Goal: Information Seeking & Learning: Learn about a topic

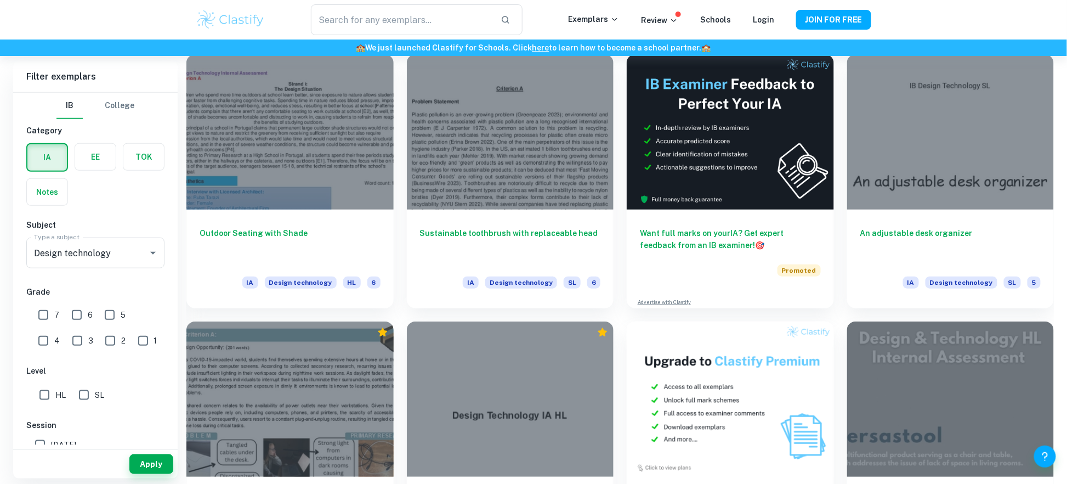
scroll to position [262, 0]
click at [48, 312] on input "7" at bounding box center [43, 315] width 22 height 22
checkbox input "true"
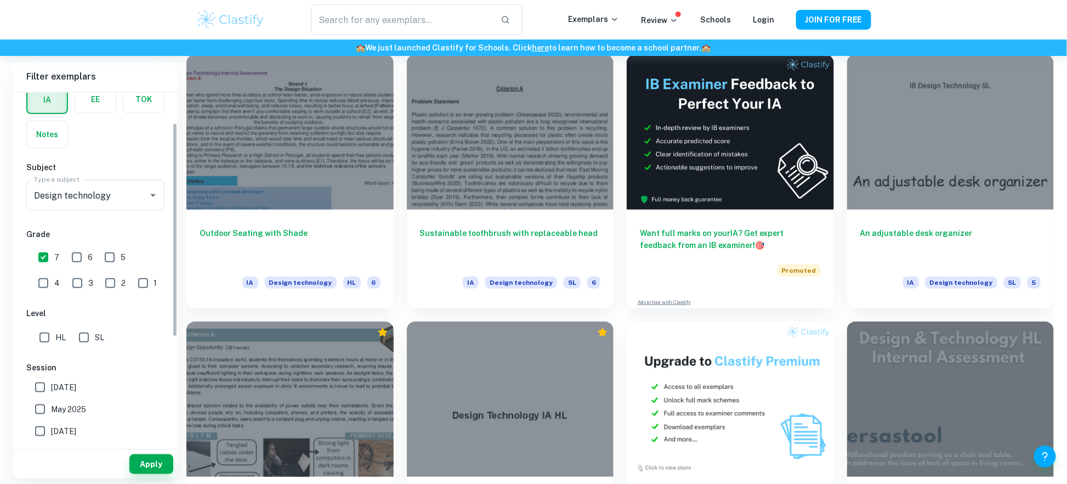
scroll to position [63, 0]
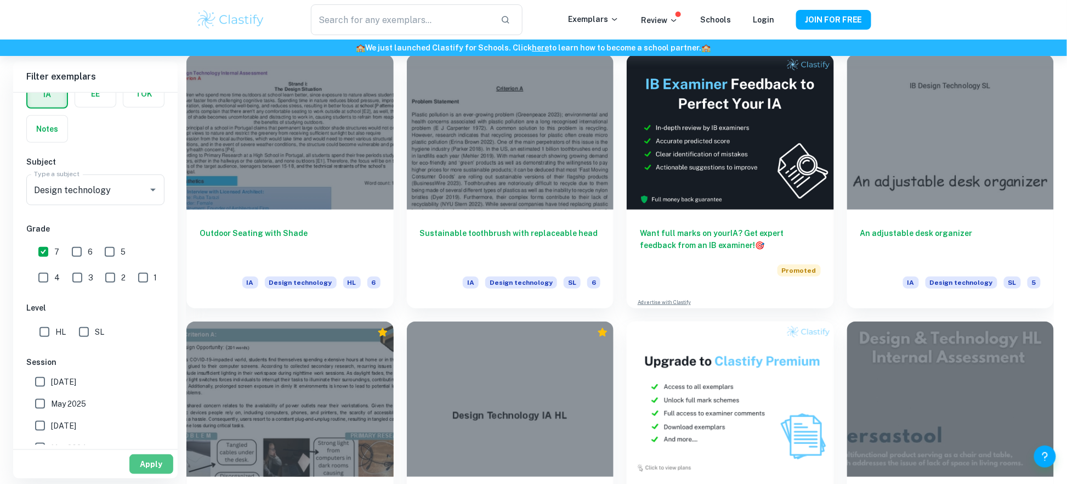
click at [148, 468] on button "Apply" at bounding box center [151, 464] width 44 height 20
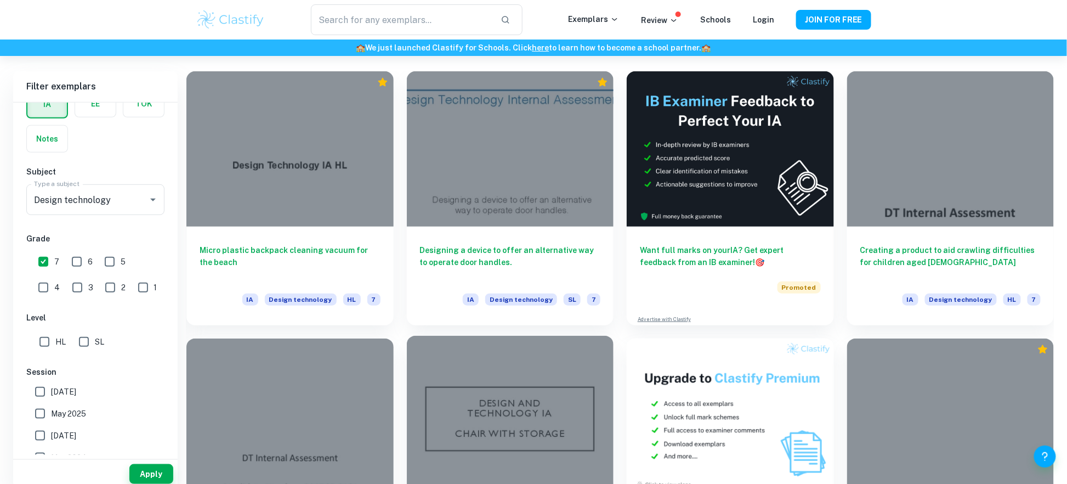
scroll to position [310, 0]
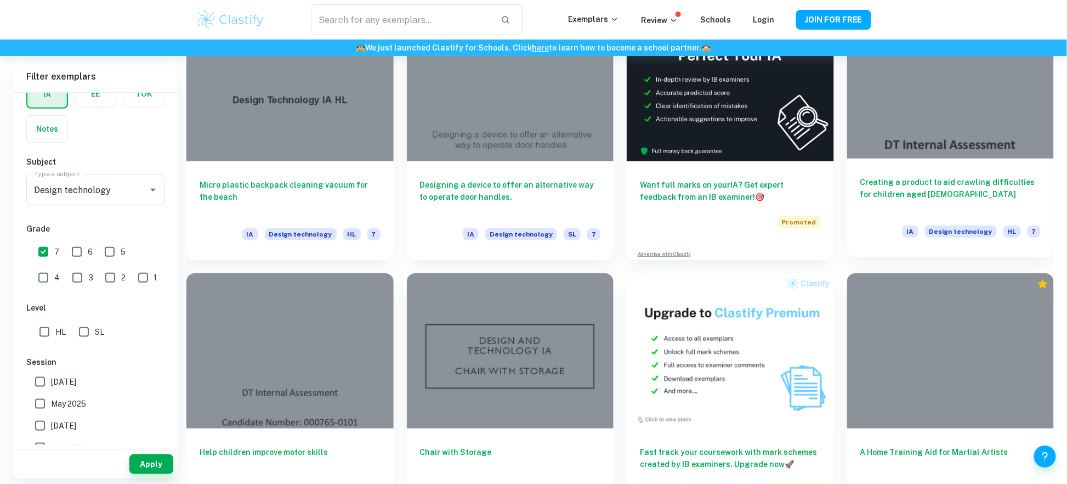
click at [950, 152] on div at bounding box center [950, 80] width 207 height 155
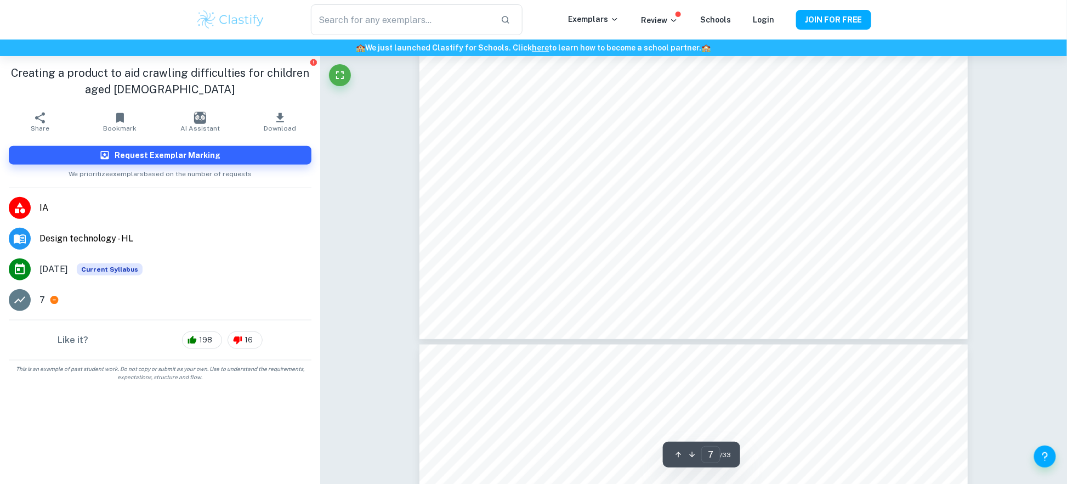
scroll to position [5479, 0]
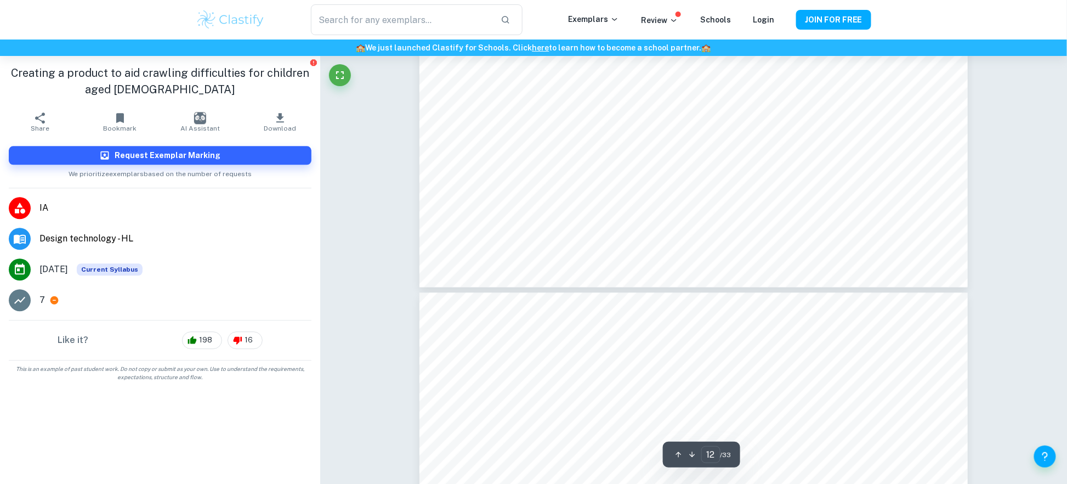
type input "13"
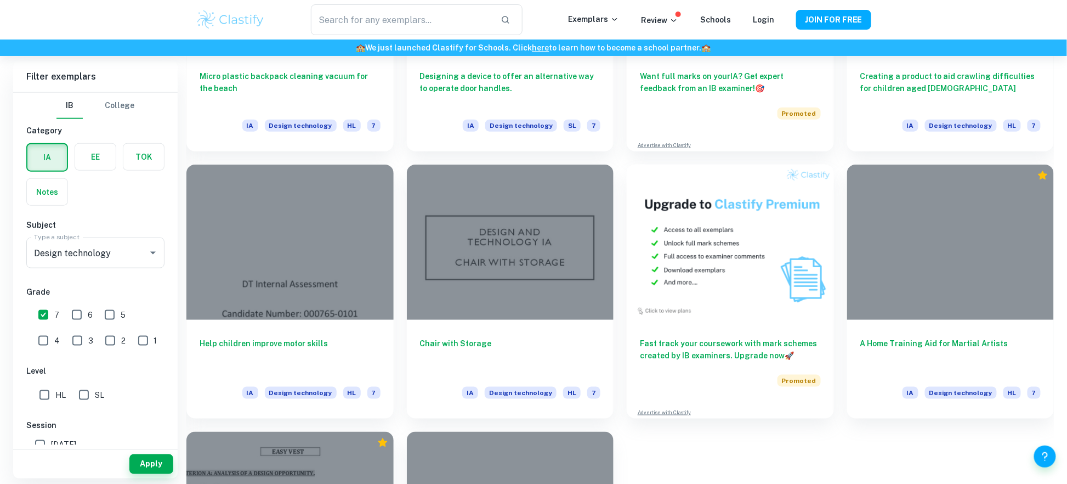
scroll to position [419, 0]
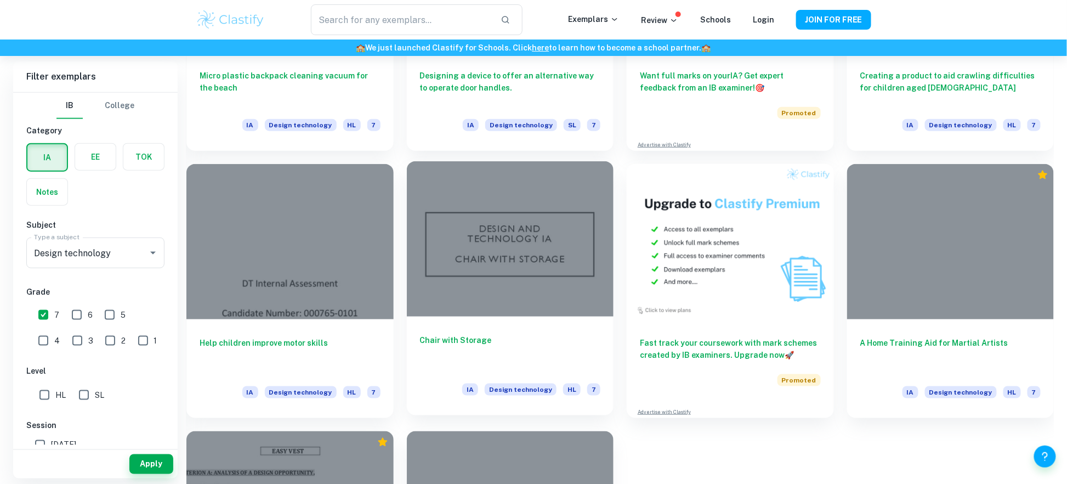
click at [444, 230] on div at bounding box center [510, 238] width 207 height 155
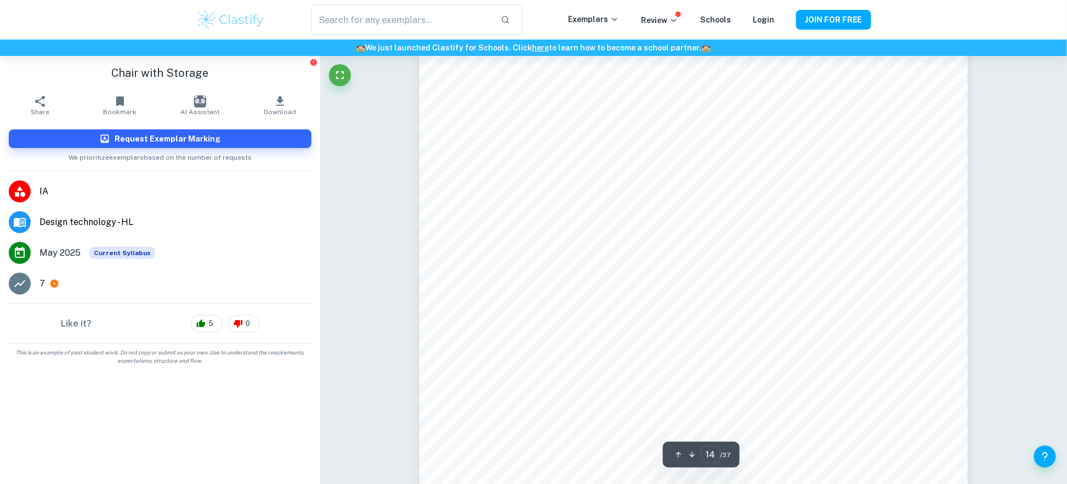
scroll to position [10443, 0]
click at [335, 67] on button "Fullscreen" at bounding box center [340, 75] width 22 height 22
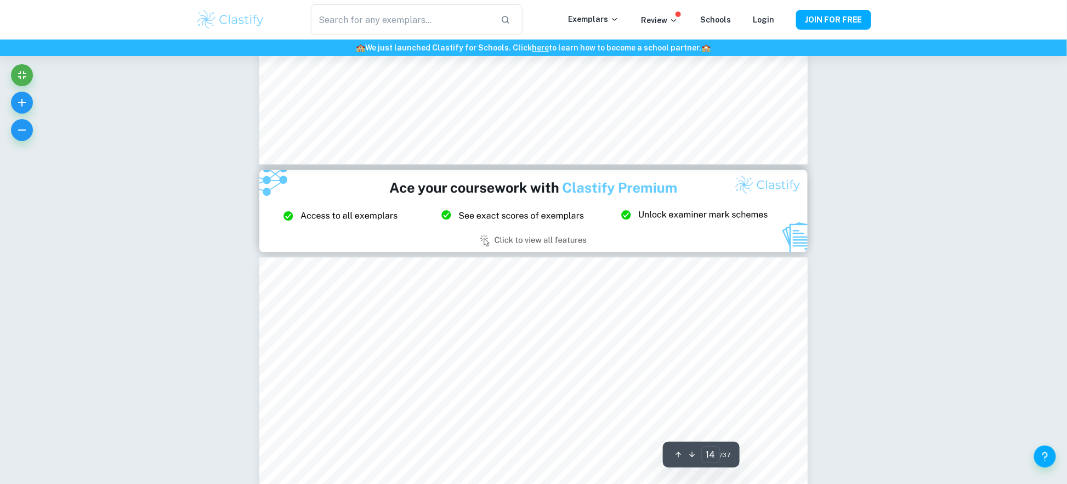
type input "15"
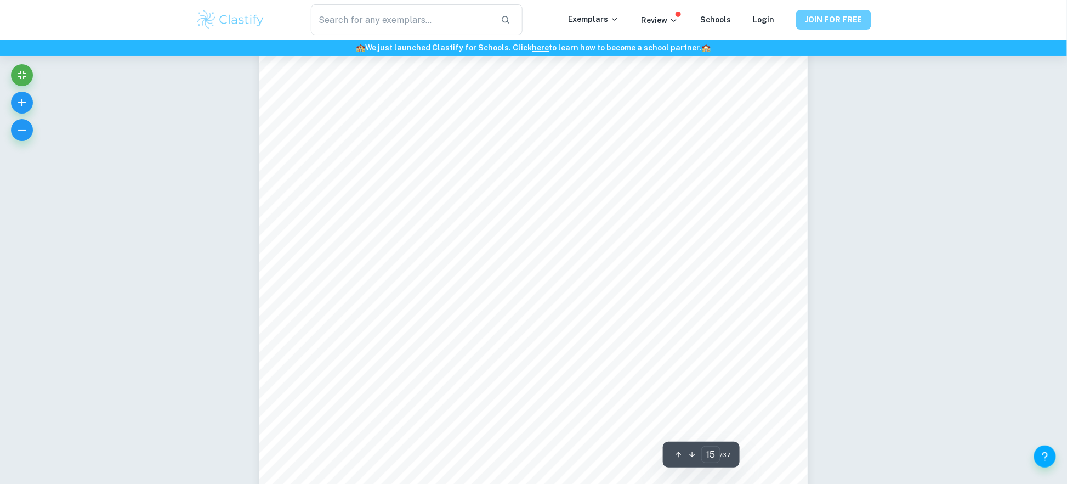
scroll to position [11449, 0]
